Goal: Task Accomplishment & Management: Complete application form

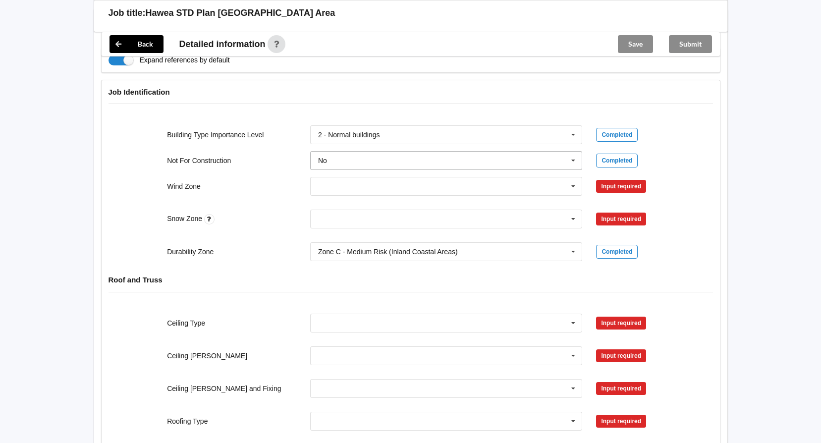
scroll to position [347, 0]
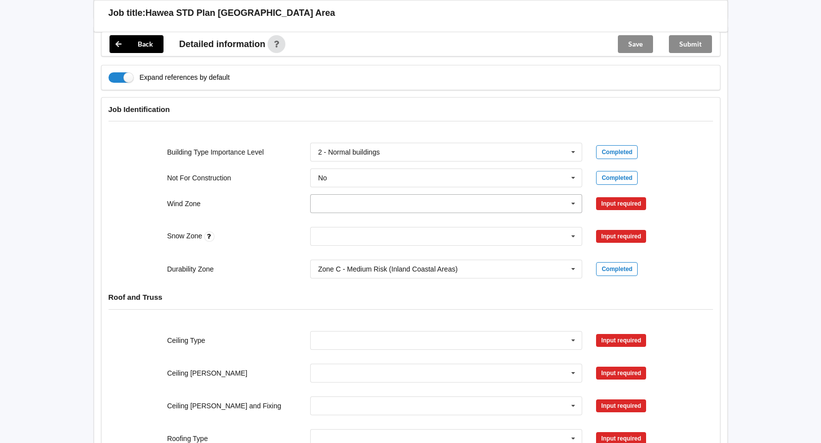
drag, startPoint x: 570, startPoint y: 194, endPoint x: 550, endPoint y: 196, distance: 19.4
click at [569, 195] on icon at bounding box center [573, 204] width 15 height 18
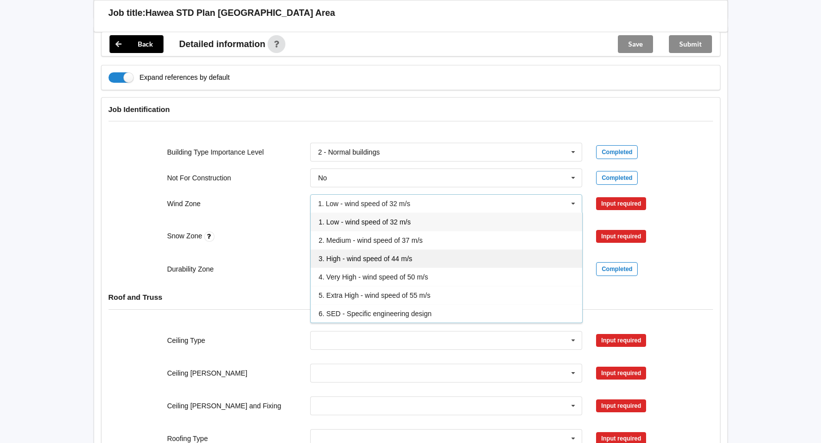
click at [385, 255] on span "3. High - wind speed of 44 m/s" at bounding box center [366, 259] width 94 height 8
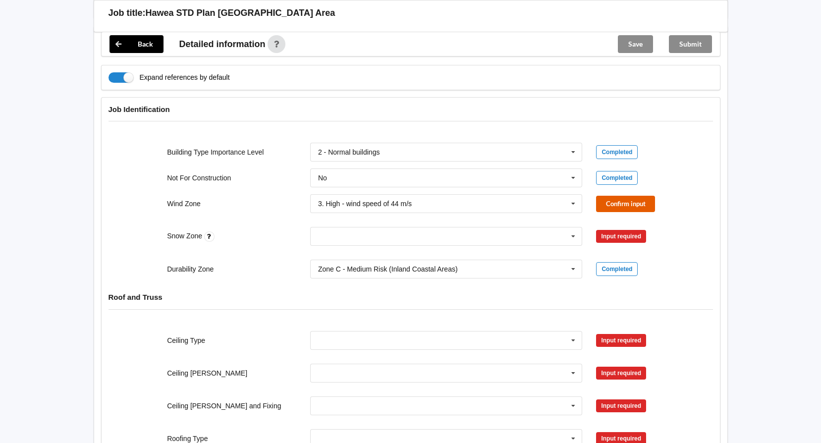
click at [602, 196] on button "Confirm input" at bounding box center [625, 204] width 59 height 16
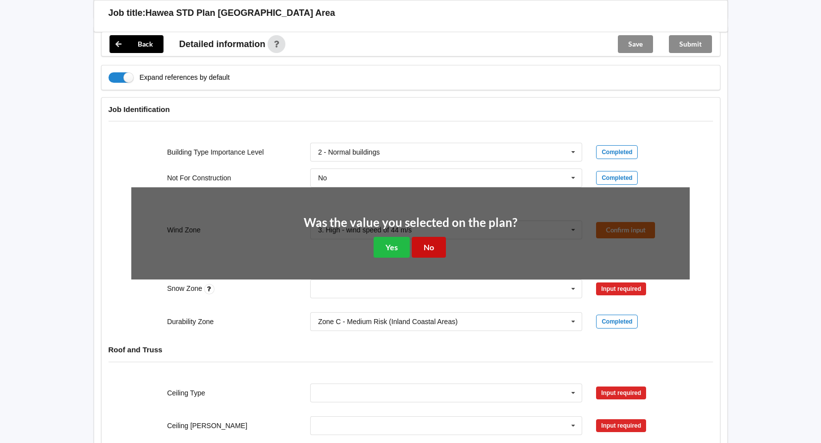
click at [424, 238] on button "No" at bounding box center [429, 247] width 34 height 20
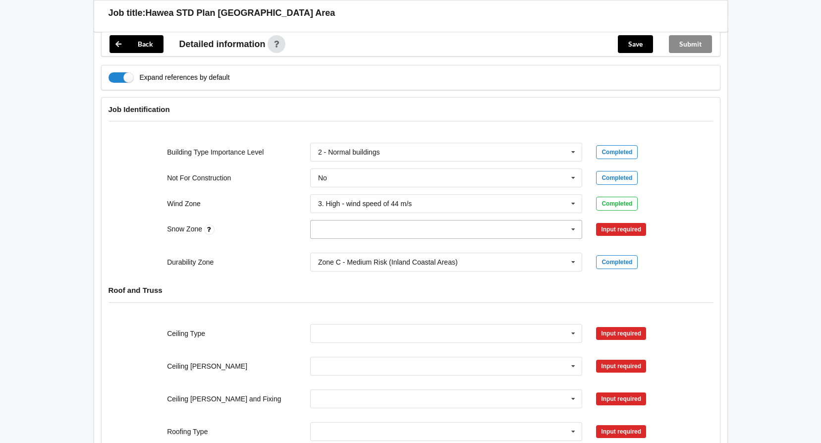
click at [565, 220] on input "text" at bounding box center [446, 229] width 271 height 18
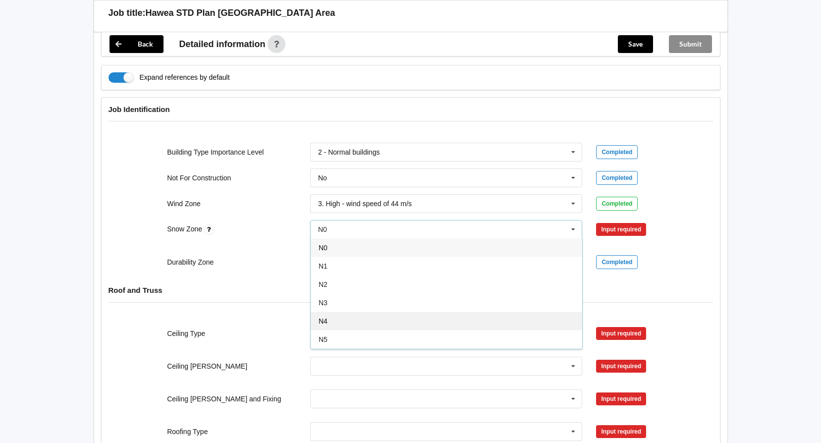
click at [341, 312] on div "N4" at bounding box center [446, 321] width 271 height 18
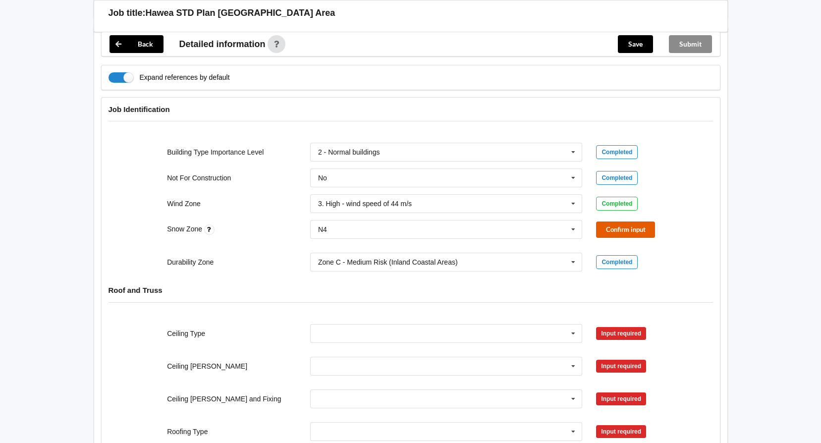
click at [616, 221] on button "Confirm input" at bounding box center [625, 229] width 59 height 16
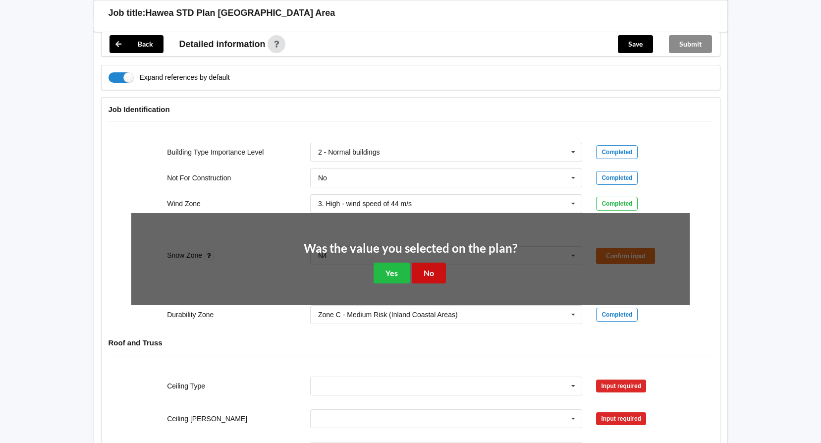
click at [425, 263] on button "No" at bounding box center [429, 273] width 34 height 20
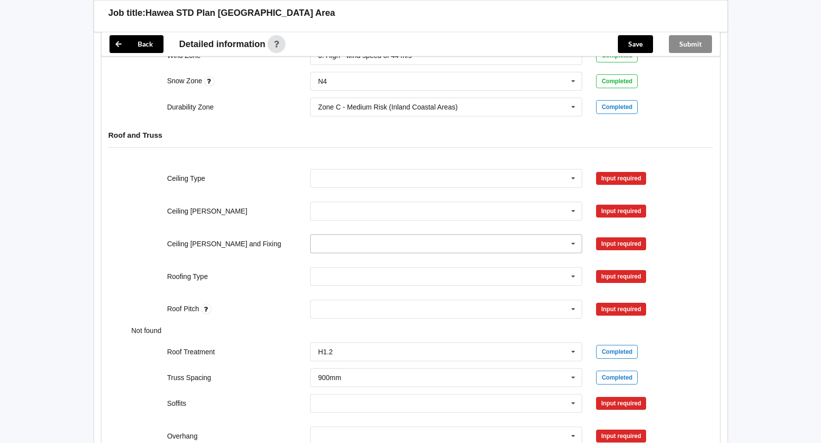
scroll to position [495, 0]
click at [570, 170] on icon at bounding box center [573, 178] width 15 height 18
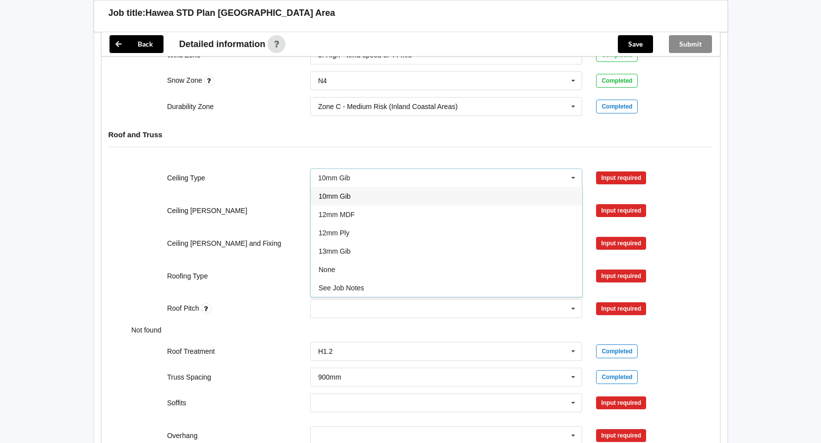
click at [354, 244] on div "13mm Gib" at bounding box center [446, 251] width 271 height 18
click at [623, 169] on button "Confirm input" at bounding box center [625, 177] width 59 height 16
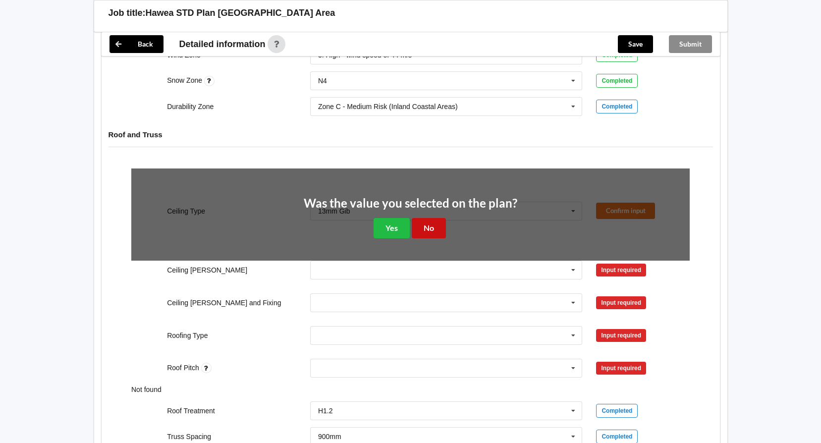
click at [424, 218] on button "No" at bounding box center [429, 228] width 34 height 20
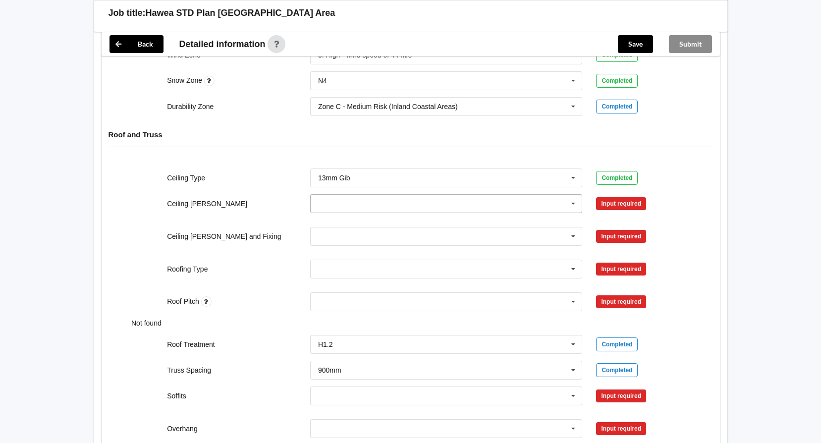
drag, startPoint x: 574, startPoint y: 195, endPoint x: 558, endPoint y: 195, distance: 15.9
click at [574, 195] on icon at bounding box center [573, 204] width 15 height 18
drag, startPoint x: 368, startPoint y: 250, endPoint x: 392, endPoint y: 239, distance: 26.4
click at [368, 249] on div "600mm" at bounding box center [446, 258] width 271 height 18
click at [606, 195] on button "Confirm input" at bounding box center [625, 203] width 59 height 16
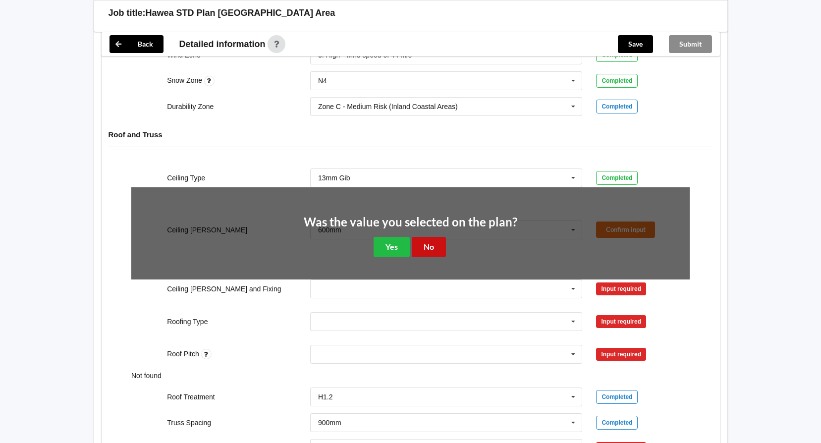
click at [418, 237] on button "No" at bounding box center [429, 247] width 34 height 20
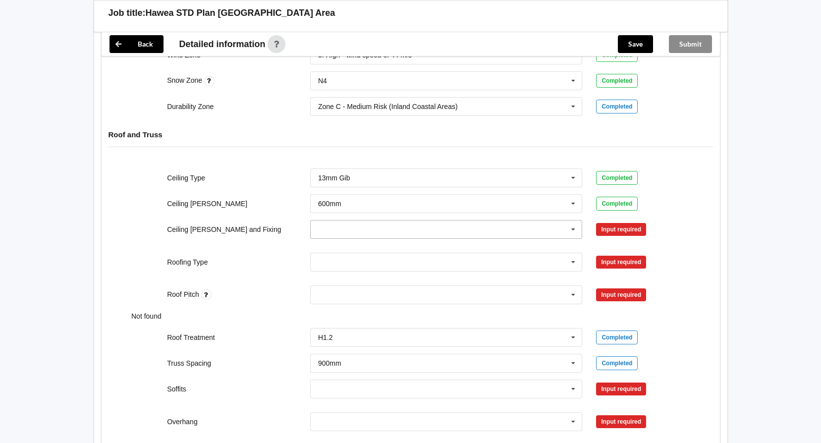
click at [570, 220] on icon at bounding box center [573, 229] width 15 height 18
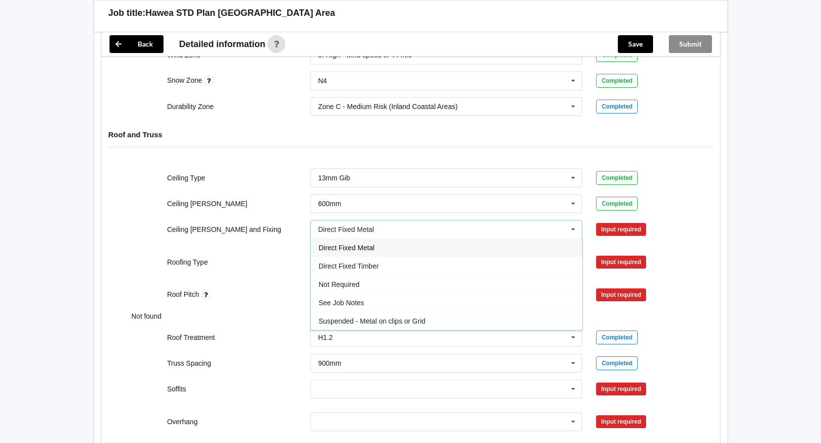
click at [381, 239] on div "Direct Fixed Metal" at bounding box center [446, 247] width 271 height 18
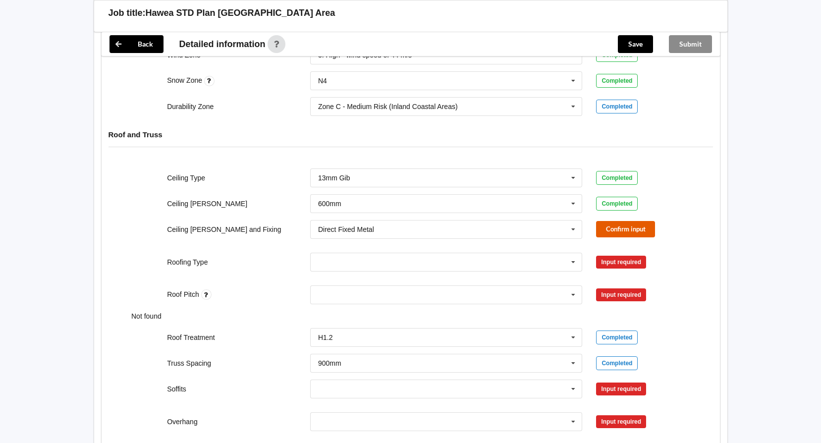
click at [616, 221] on button "Confirm input" at bounding box center [625, 229] width 59 height 16
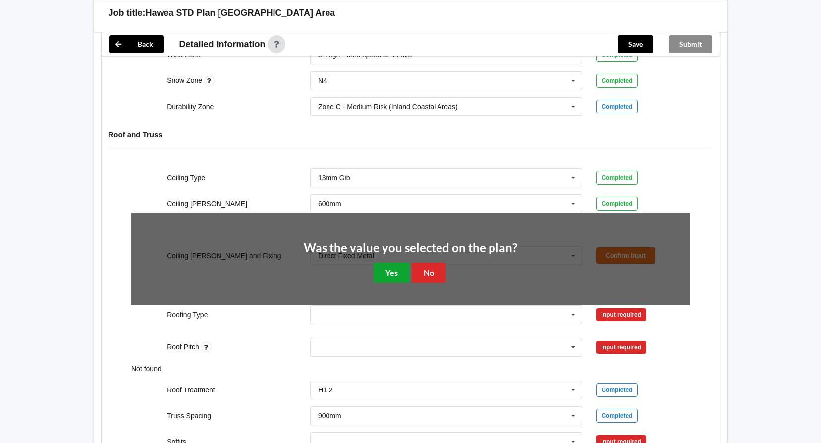
click at [390, 263] on button "Yes" at bounding box center [392, 273] width 36 height 20
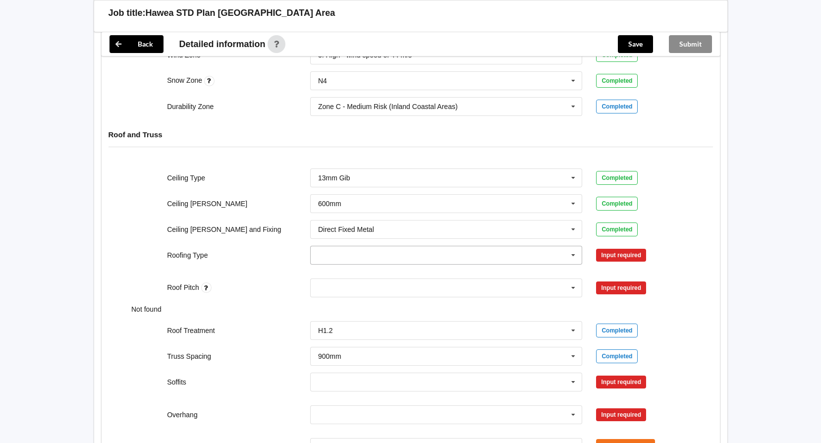
click at [571, 246] on icon at bounding box center [573, 255] width 15 height 18
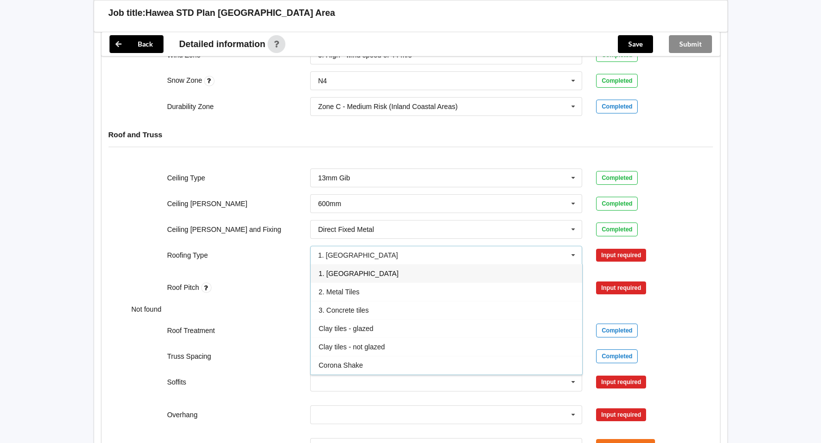
click at [377, 264] on div "1. [GEOGRAPHIC_DATA]" at bounding box center [446, 273] width 271 height 18
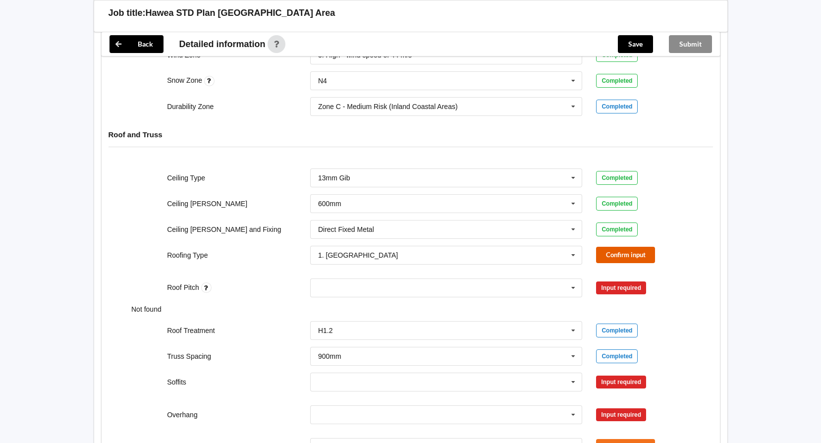
click at [615, 247] on button "Confirm input" at bounding box center [625, 255] width 59 height 16
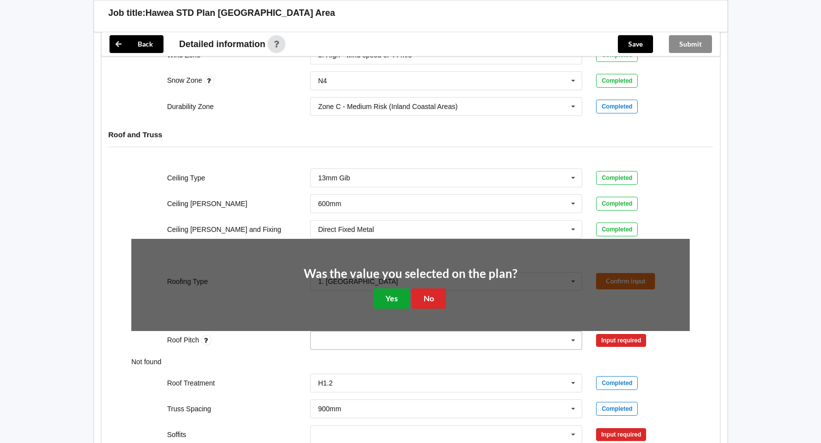
click at [388, 288] on button "Yes" at bounding box center [392, 298] width 36 height 20
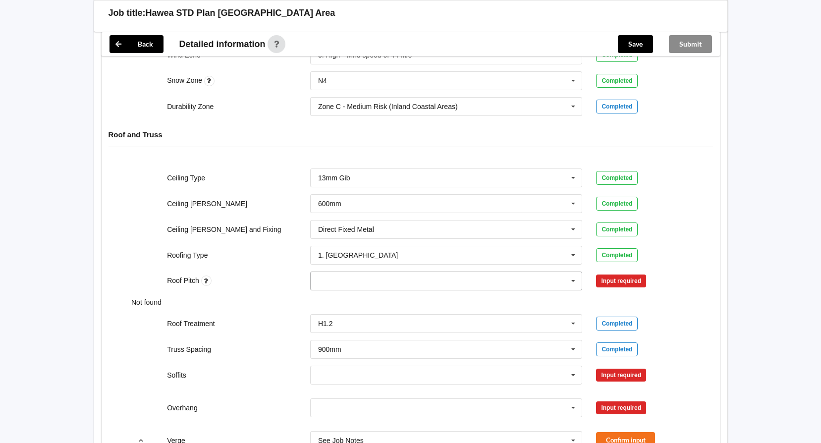
click at [557, 273] on div "None" at bounding box center [446, 280] width 272 height 19
type input "5 Degrees"
click at [384, 290] on div "Add 5 Degrees" at bounding box center [446, 299] width 271 height 18
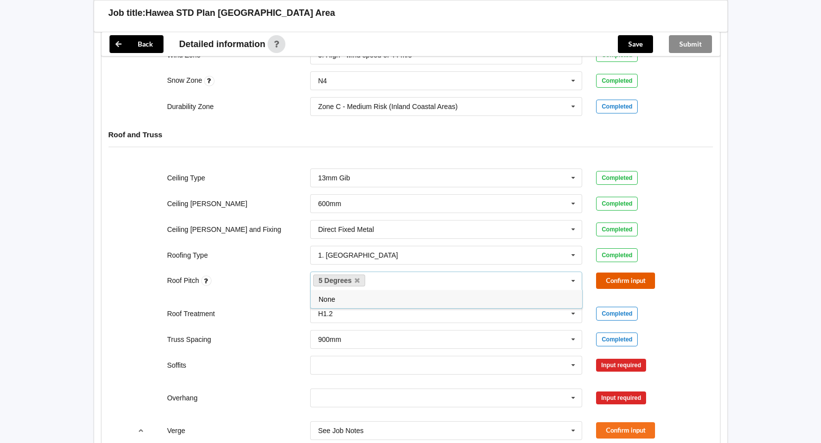
click at [631, 272] on button "Confirm input" at bounding box center [625, 280] width 59 height 16
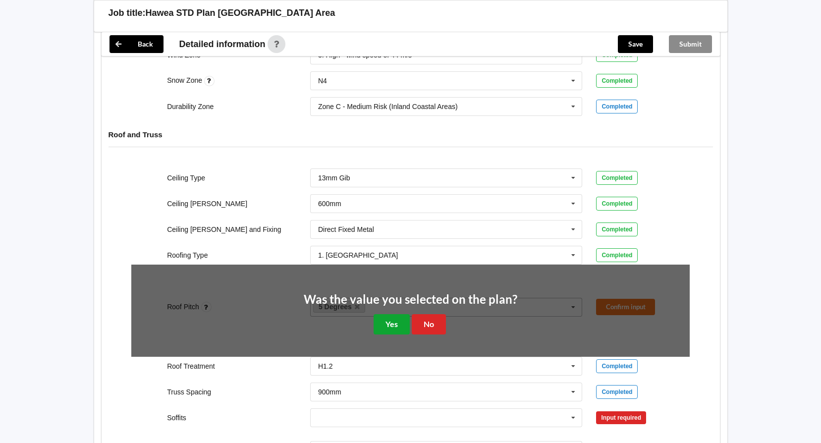
click at [396, 314] on button "Yes" at bounding box center [392, 324] width 36 height 20
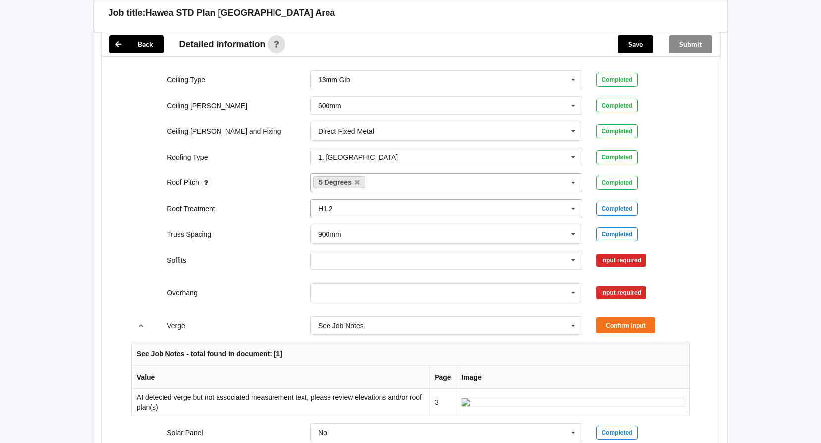
scroll to position [595, 0]
drag, startPoint x: 572, startPoint y: 245, endPoint x: 567, endPoint y: 248, distance: 5.5
click at [571, 250] on icon at bounding box center [573, 259] width 15 height 18
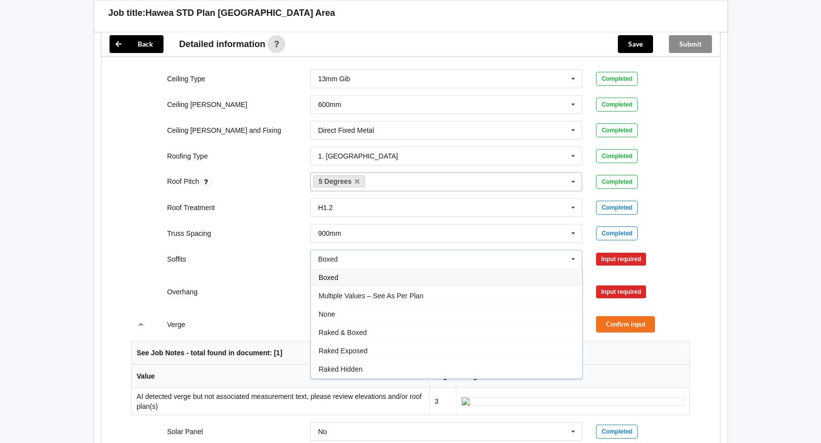
drag, startPoint x: 404, startPoint y: 284, endPoint x: 422, endPoint y: 285, distance: 17.8
click at [405, 292] on span "Multiple Values – See As Per Plan" at bounding box center [371, 296] width 105 height 8
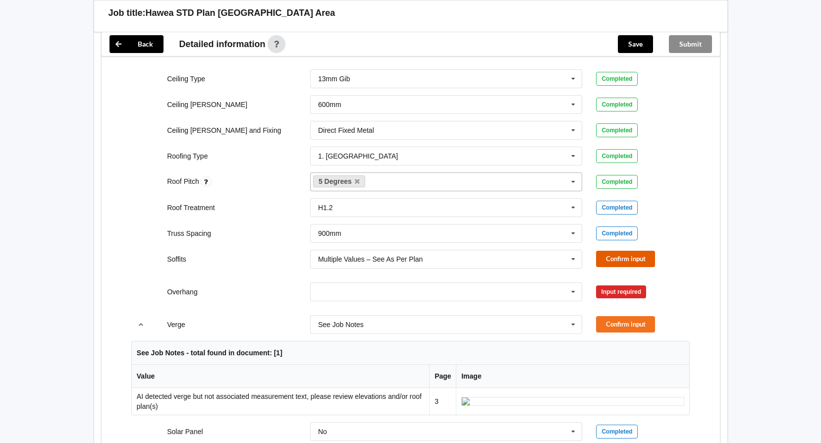
click at [618, 251] on button "Confirm input" at bounding box center [625, 259] width 59 height 16
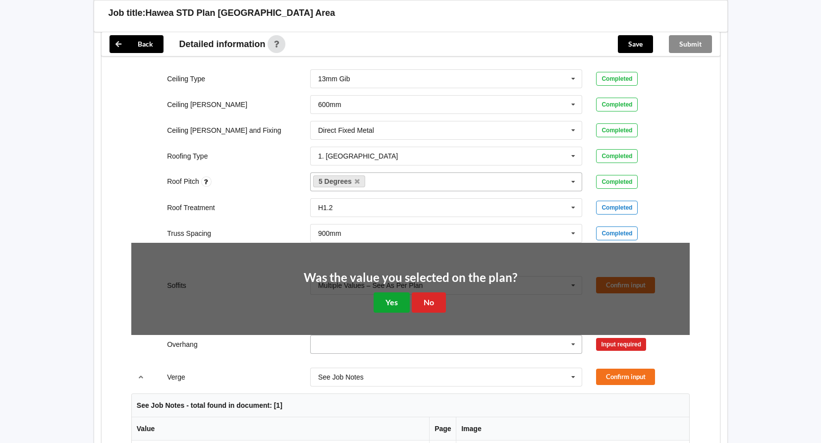
click at [381, 292] on button "Yes" at bounding box center [392, 302] width 36 height 20
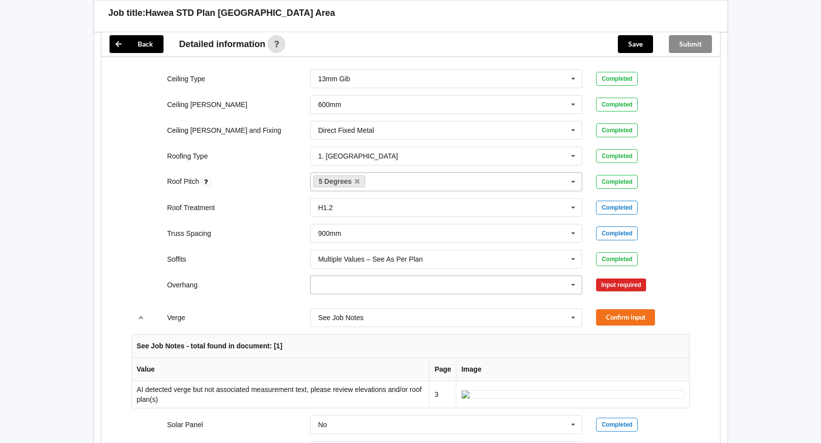
click at [573, 279] on icon at bounding box center [573, 285] width 15 height 18
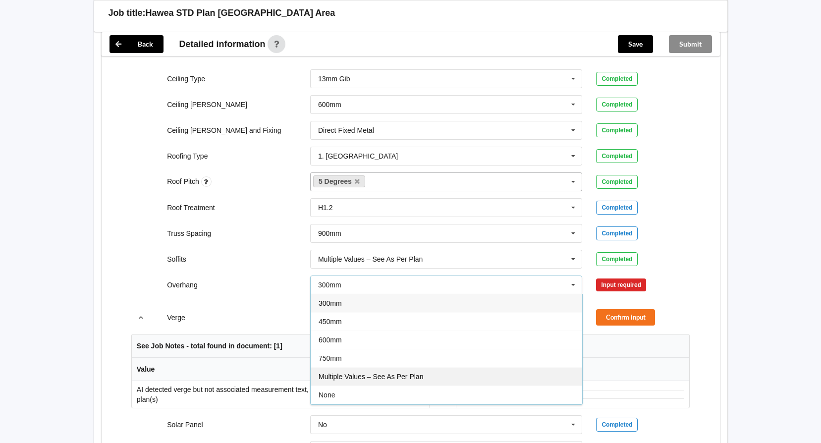
click at [415, 367] on div "Multiple Values – See As Per Plan" at bounding box center [446, 376] width 271 height 18
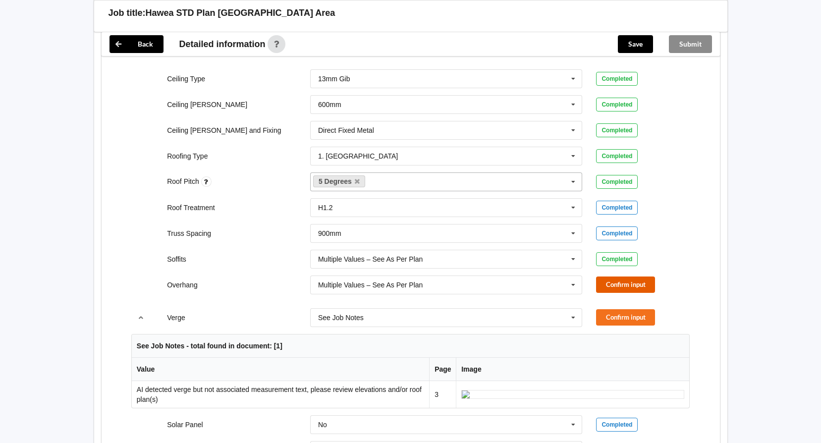
click at [611, 276] on button "Confirm input" at bounding box center [625, 284] width 59 height 16
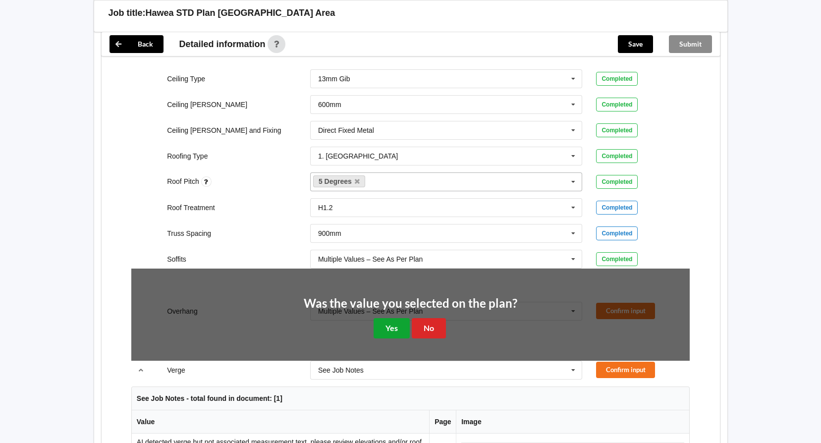
click at [398, 319] on button "Yes" at bounding box center [392, 328] width 36 height 20
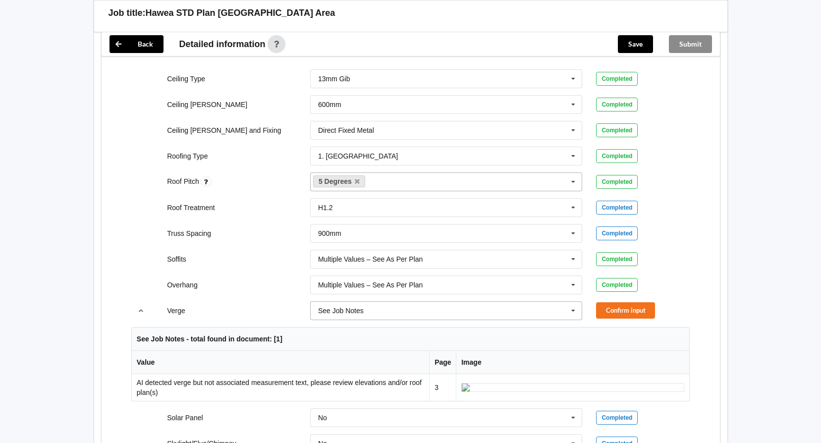
click at [573, 303] on icon at bounding box center [573, 311] width 15 height 18
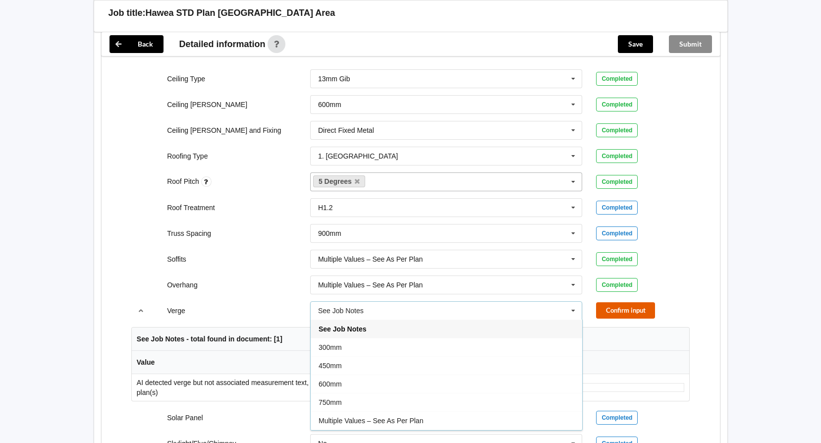
click at [613, 302] on button "Confirm input" at bounding box center [625, 310] width 59 height 16
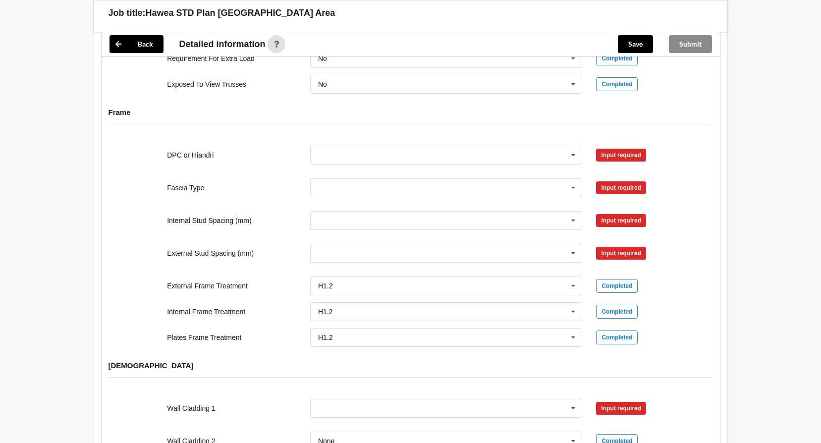
scroll to position [941, 0]
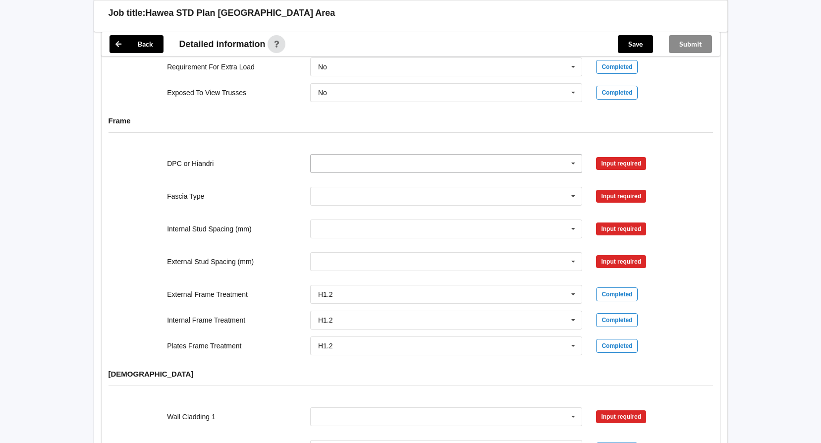
drag, startPoint x: 572, startPoint y: 156, endPoint x: 538, endPoint y: 160, distance: 33.9
click at [570, 157] on icon at bounding box center [573, 164] width 15 height 18
click at [362, 172] on div "DPC Fitted" at bounding box center [446, 181] width 271 height 18
click at [617, 155] on button "Confirm input" at bounding box center [625, 163] width 59 height 16
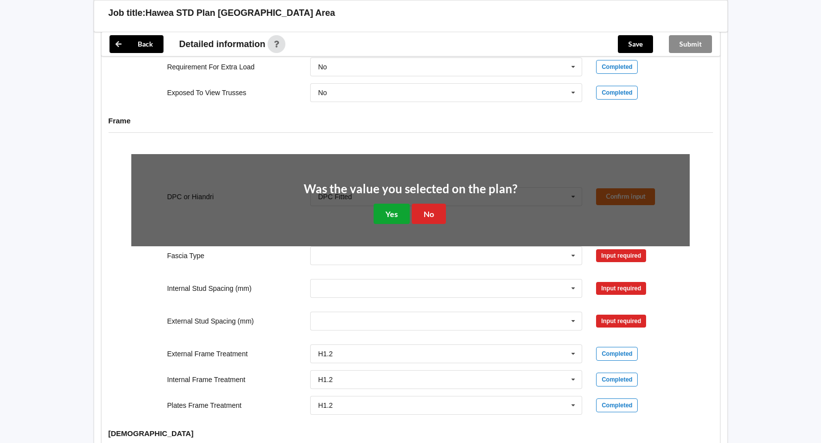
click at [390, 204] on button "Yes" at bounding box center [392, 214] width 36 height 20
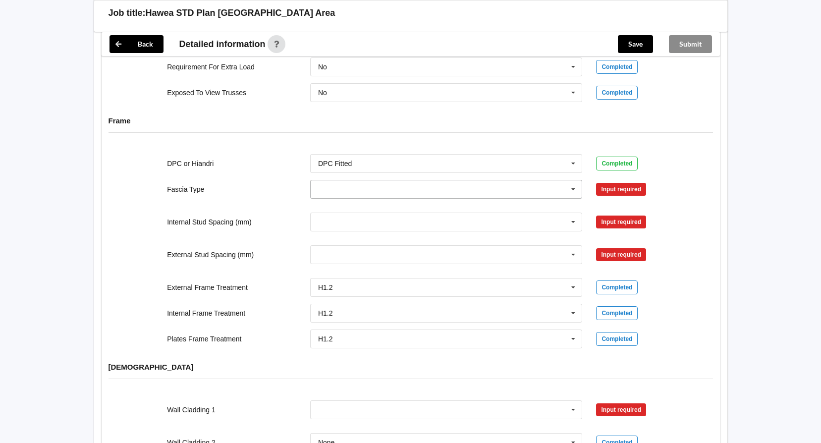
drag, startPoint x: 575, startPoint y: 181, endPoint x: 558, endPoint y: 181, distance: 16.3
click at [574, 180] on icon at bounding box center [573, 189] width 15 height 18
drag, startPoint x: 359, startPoint y: 272, endPoint x: 392, endPoint y: 256, distance: 37.0
click at [359, 275] on div "Multifit 185" at bounding box center [446, 284] width 271 height 18
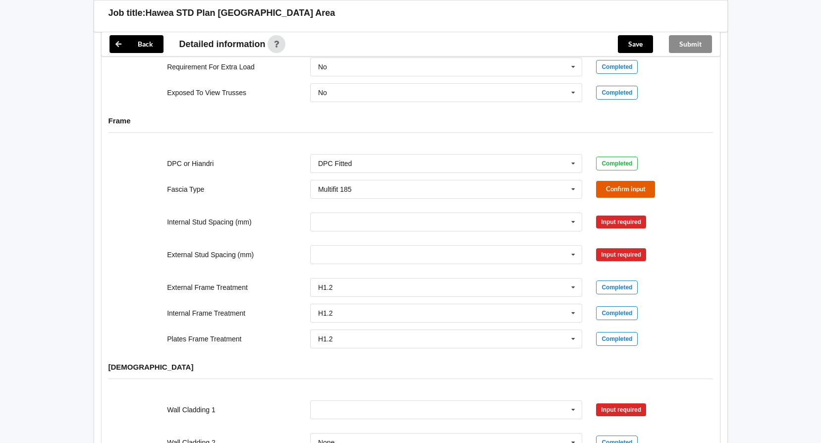
click at [598, 181] on button "Confirm input" at bounding box center [625, 189] width 59 height 16
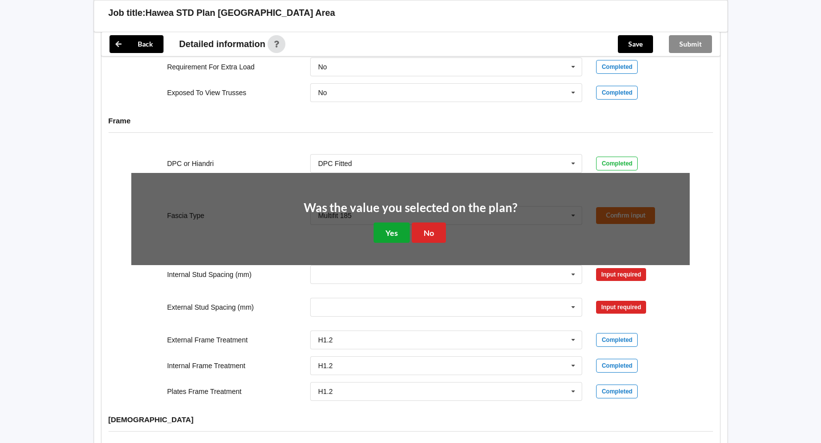
click at [393, 224] on button "Yes" at bounding box center [392, 232] width 36 height 20
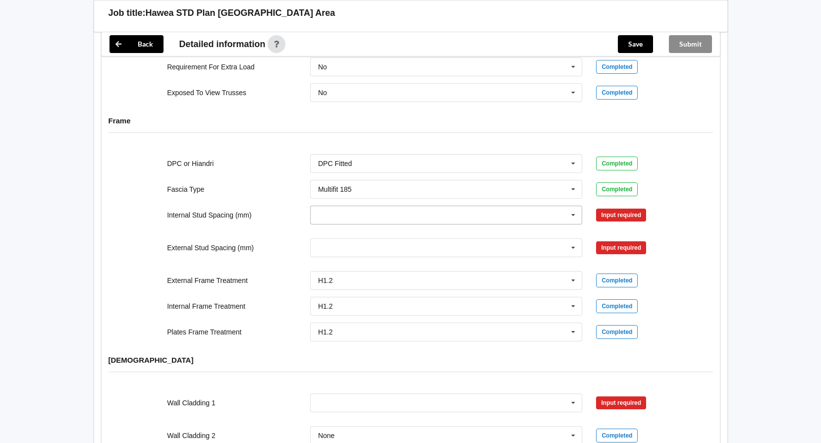
click at [576, 207] on icon at bounding box center [573, 215] width 15 height 18
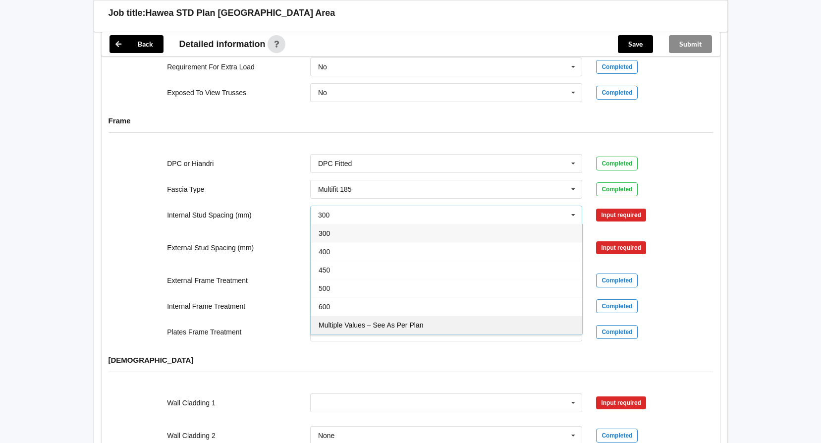
click at [422, 321] on span "Multiple Values – See As Per Plan" at bounding box center [371, 325] width 105 height 8
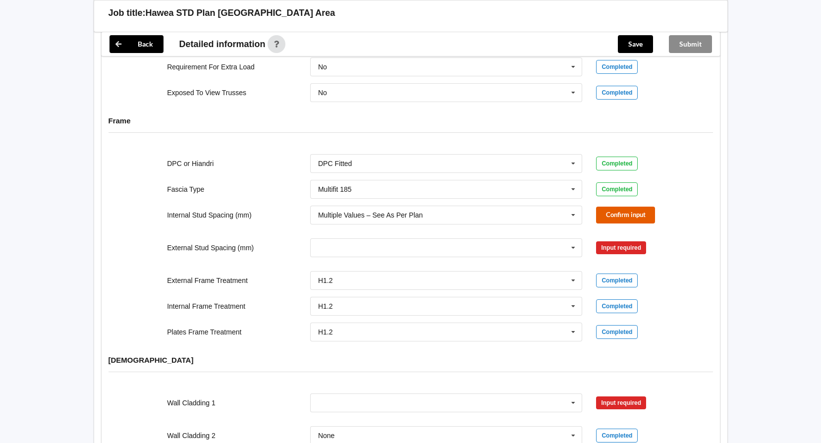
click at [617, 210] on button "Confirm input" at bounding box center [625, 215] width 59 height 16
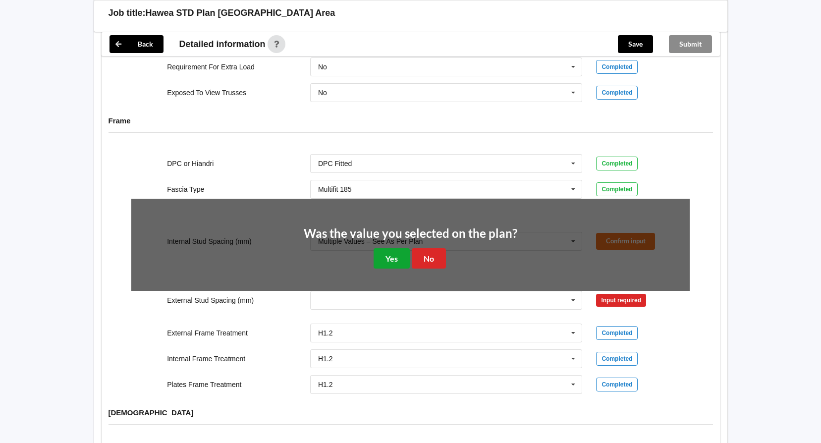
drag, startPoint x: 407, startPoint y: 251, endPoint x: 419, endPoint y: 251, distance: 11.9
click at [407, 251] on button "Yes" at bounding box center [392, 258] width 36 height 20
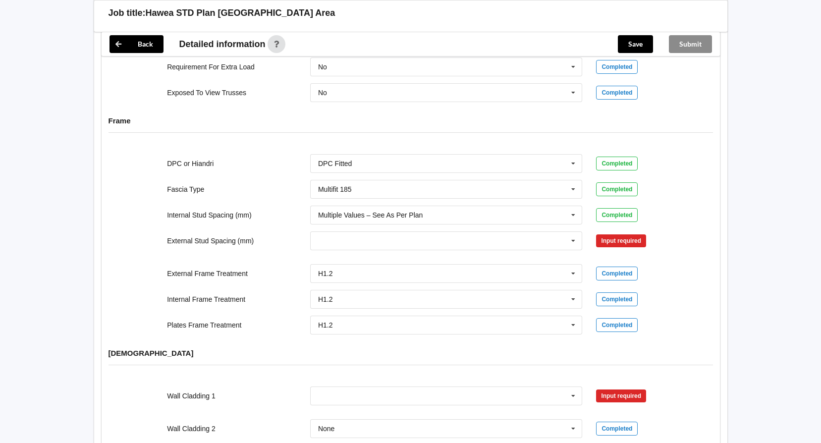
click at [607, 234] on div "Input required" at bounding box center [621, 240] width 50 height 13
drag, startPoint x: 571, startPoint y: 231, endPoint x: 554, endPoint y: 232, distance: 17.4
click at [572, 232] on icon at bounding box center [573, 241] width 15 height 18
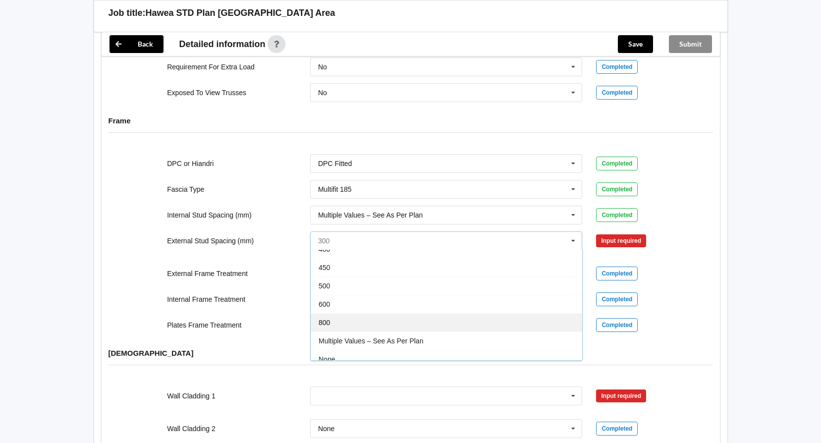
scroll to position [54, 0]
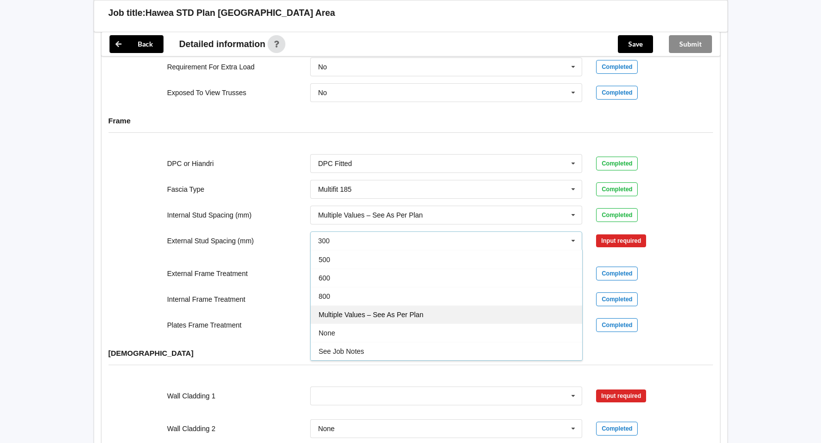
click at [400, 311] on span "Multiple Values – See As Per Plan" at bounding box center [371, 315] width 105 height 8
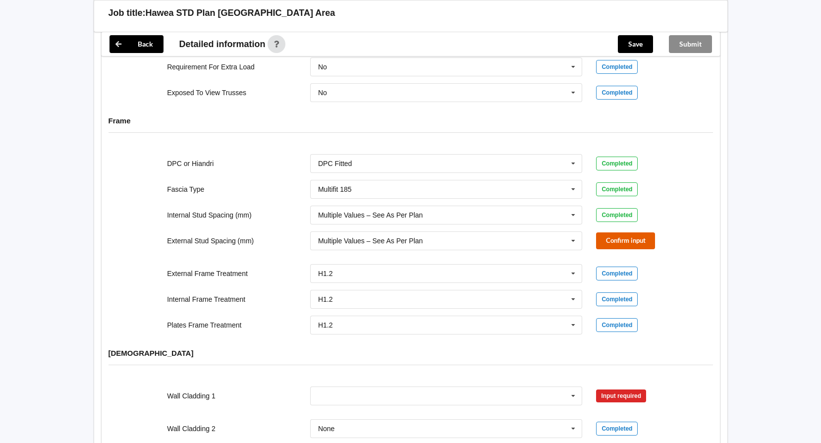
click at [612, 232] on button "Confirm input" at bounding box center [625, 240] width 59 height 16
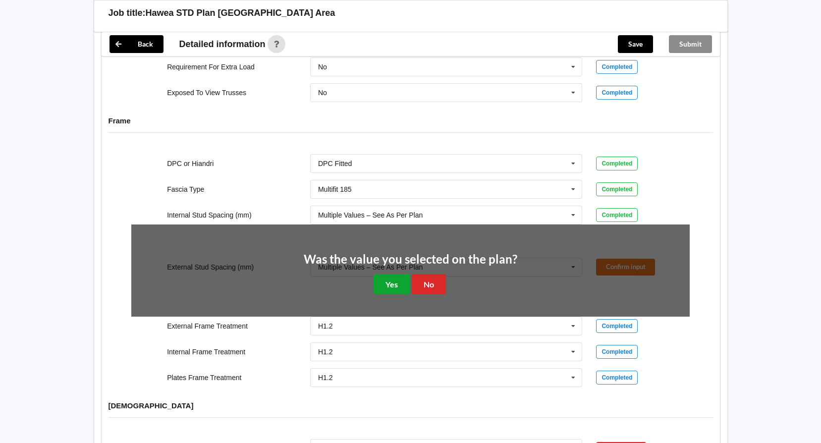
click at [383, 276] on button "Yes" at bounding box center [392, 284] width 36 height 20
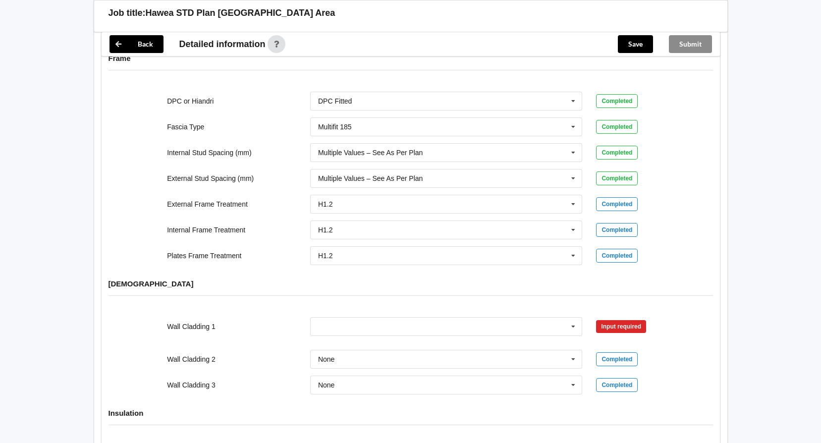
scroll to position [1139, 0]
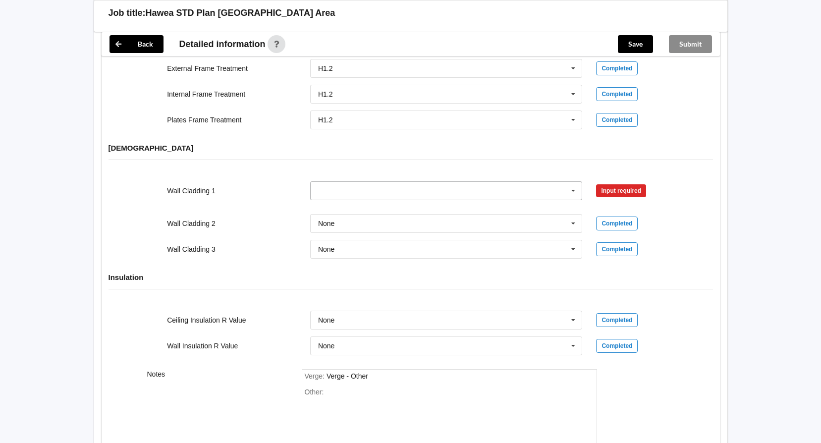
click at [571, 183] on icon at bounding box center [573, 191] width 15 height 18
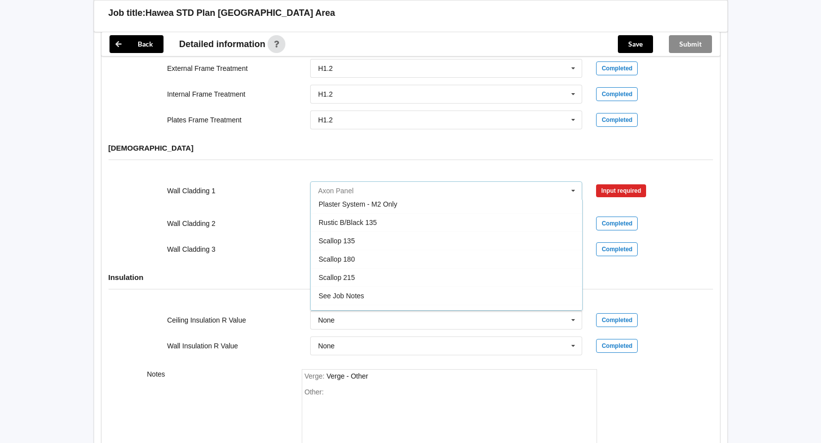
scroll to position [487, 0]
click at [473, 182] on input "text" at bounding box center [446, 191] width 271 height 18
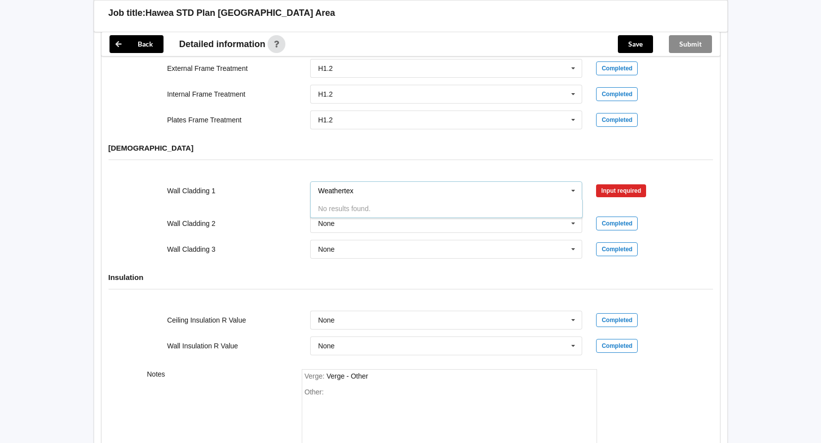
click at [368, 182] on input "Weathertex" at bounding box center [446, 191] width 271 height 18
type input "Weathertex"
click at [606, 184] on div "Input required" at bounding box center [621, 190] width 50 height 13
click at [573, 184] on icon at bounding box center [573, 191] width 15 height 18
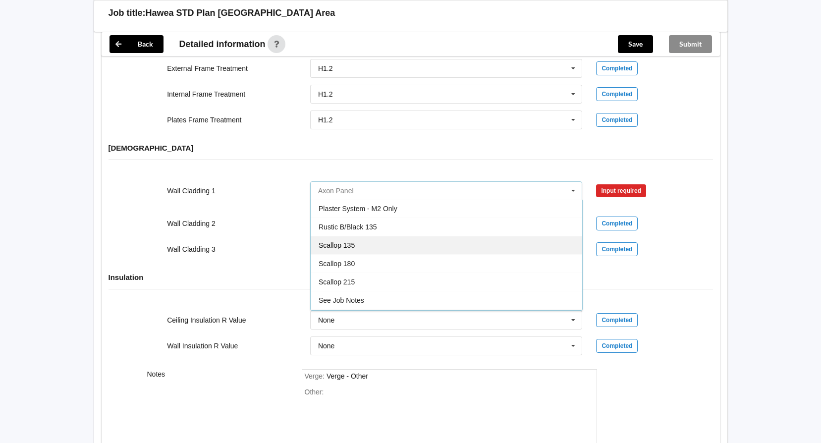
scroll to position [545, 0]
click at [367, 242] on div "See Job Notes" at bounding box center [446, 250] width 271 height 18
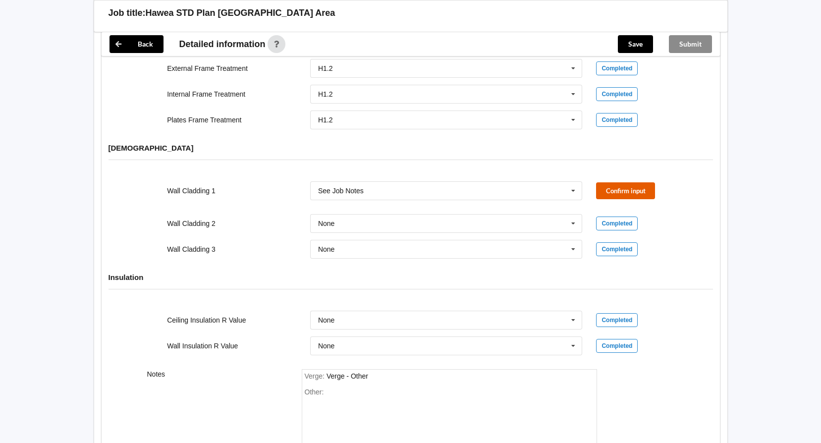
click at [637, 183] on button "Confirm input" at bounding box center [625, 190] width 59 height 16
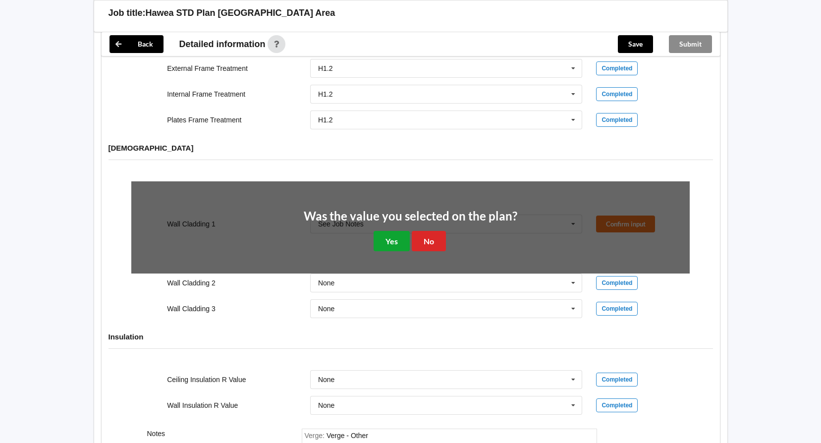
click at [395, 231] on button "Yes" at bounding box center [392, 241] width 36 height 20
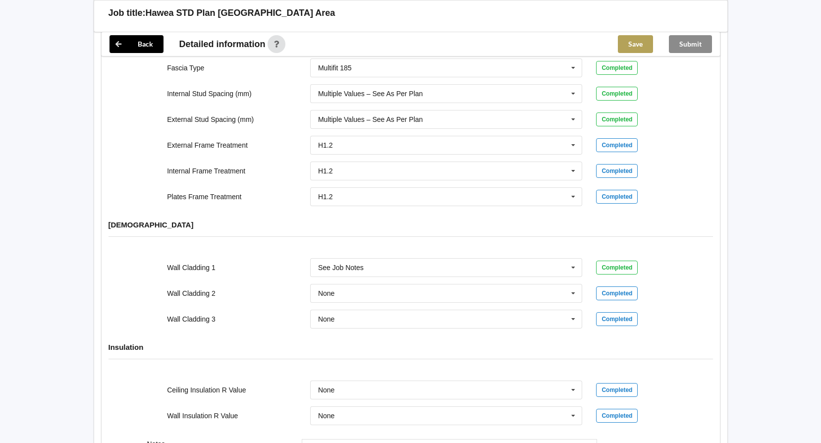
click at [632, 51] on button "Save" at bounding box center [635, 44] width 35 height 18
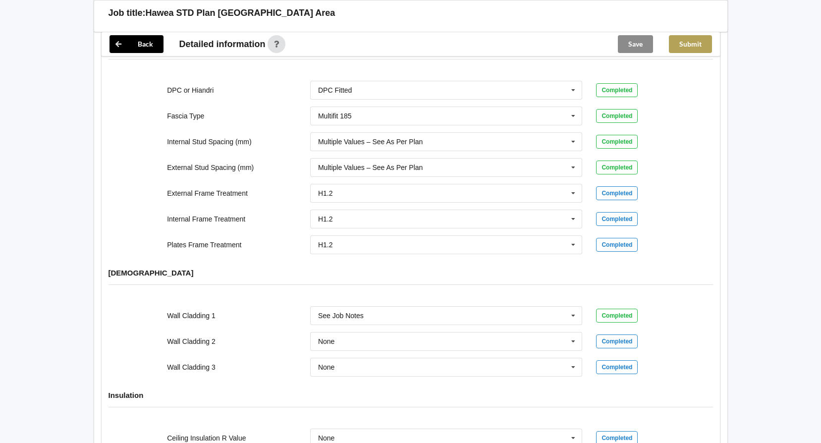
scroll to position [819, 0]
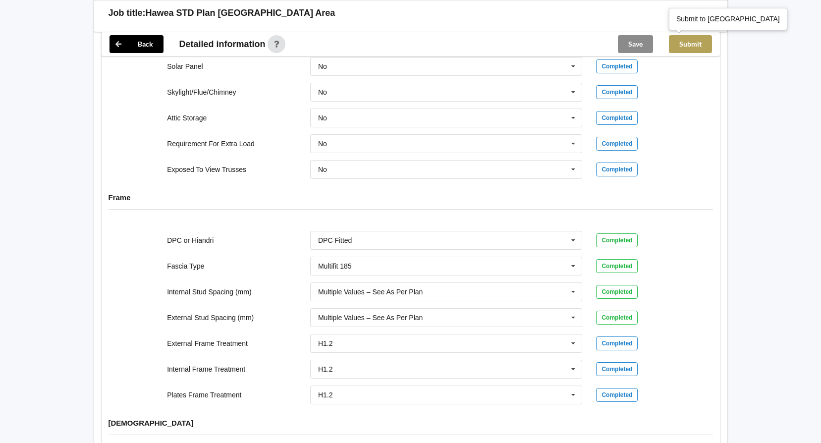
click at [687, 44] on button "Submit" at bounding box center [690, 44] width 43 height 18
